Goal: Find specific page/section: Find specific page/section

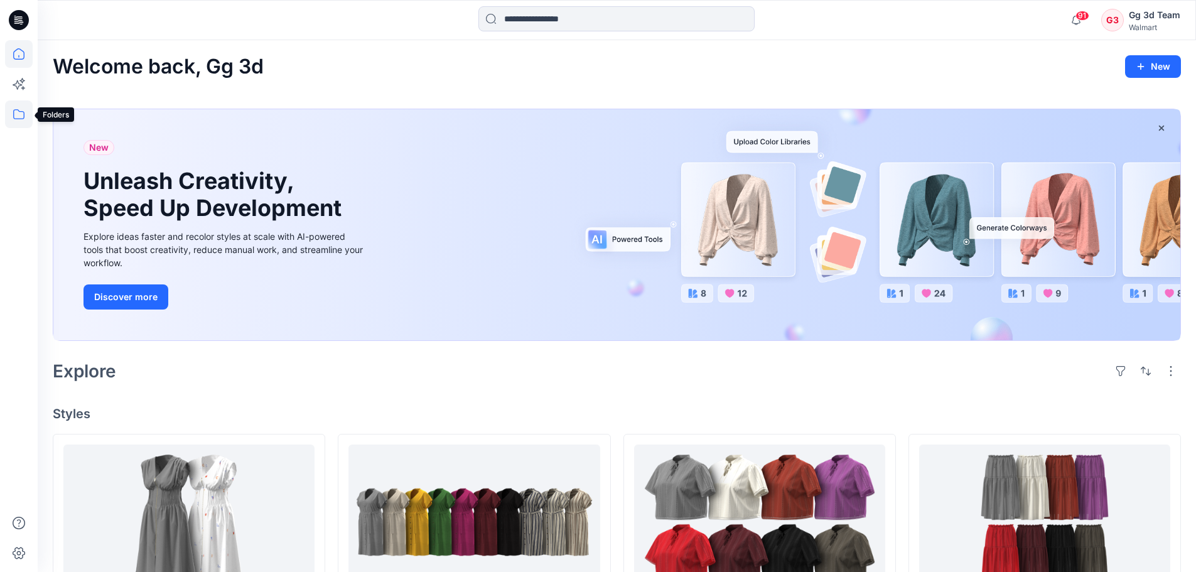
click at [16, 119] on icon at bounding box center [18, 114] width 11 height 10
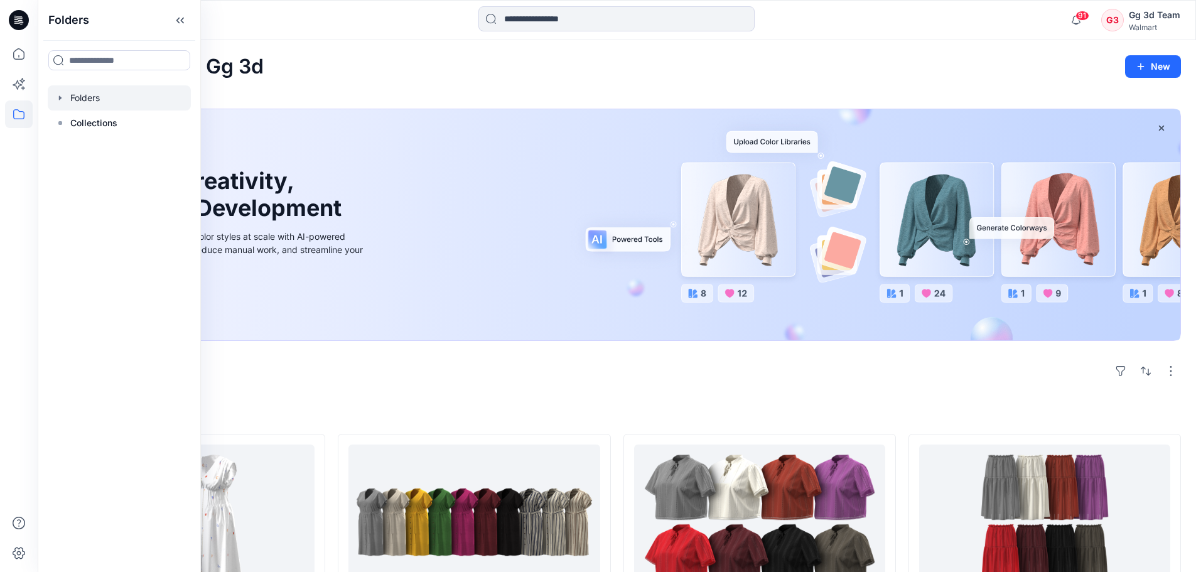
click at [101, 105] on div at bounding box center [119, 97] width 143 height 25
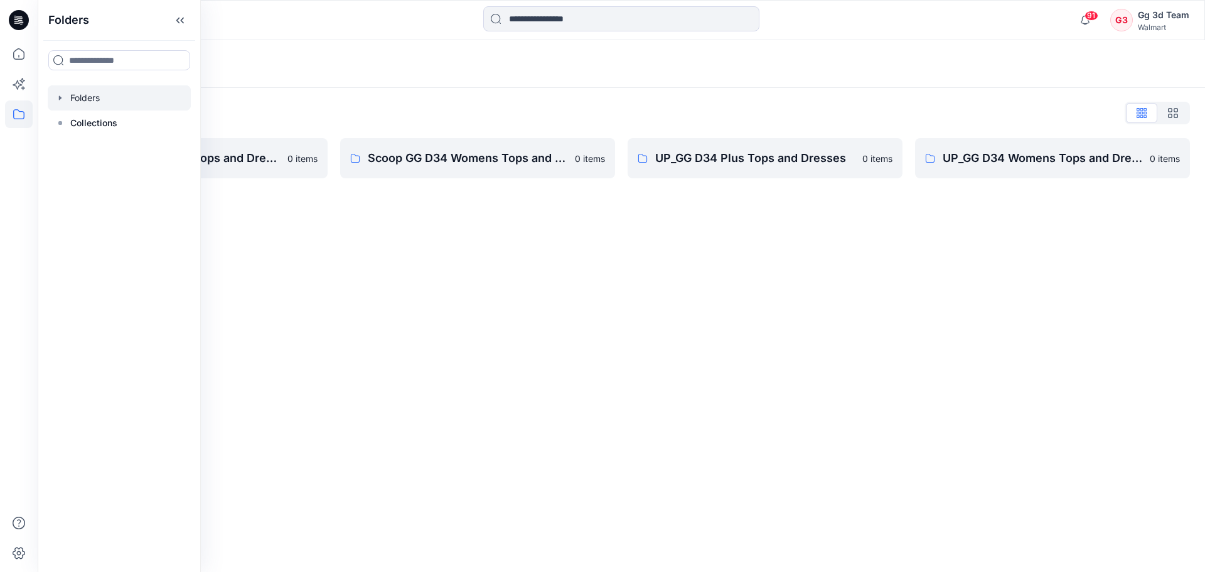
click at [433, 279] on div "Folders Folders List FA GG D34 Womens Tops and Dresses 0 items Scoop GG D34 Wom…" at bounding box center [622, 306] width 1168 height 532
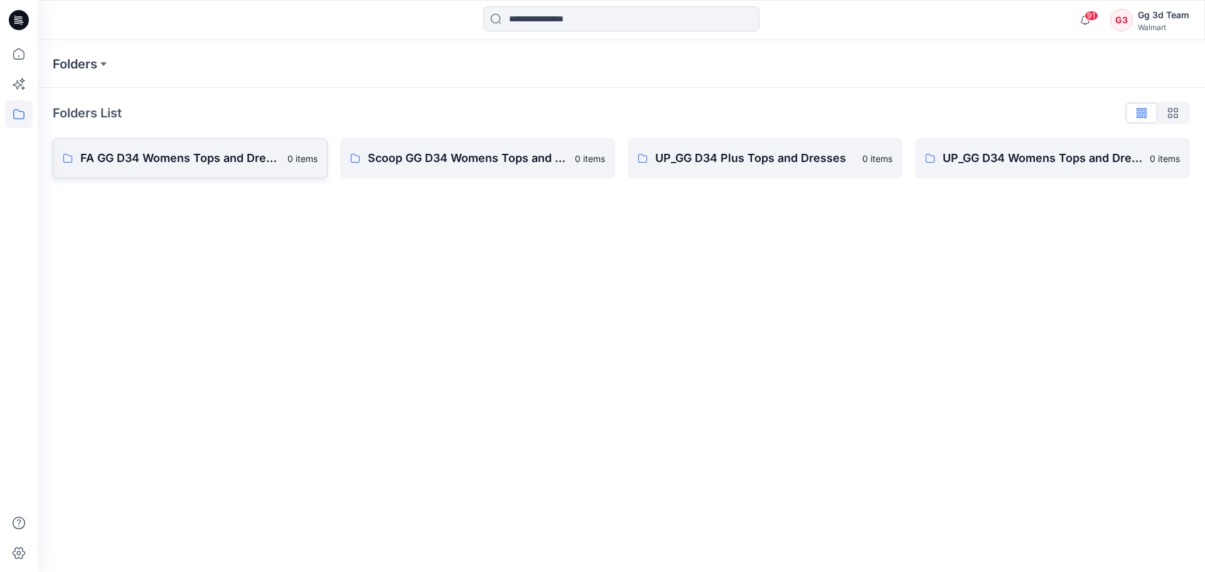
click at [253, 168] on link "FA GG D34 Womens Tops and Dresses 0 items" at bounding box center [190, 158] width 275 height 40
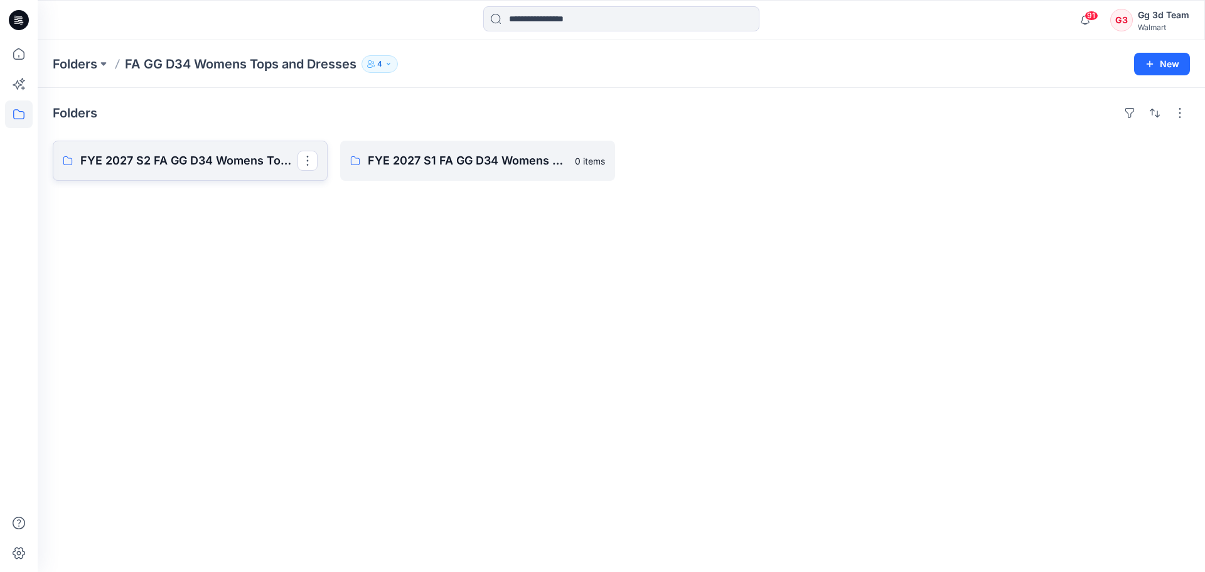
click at [157, 162] on p "FYE 2027 S2 FA GG D34 Womens Tops and Dresses" at bounding box center [188, 161] width 217 height 18
